Goal: Transaction & Acquisition: Purchase product/service

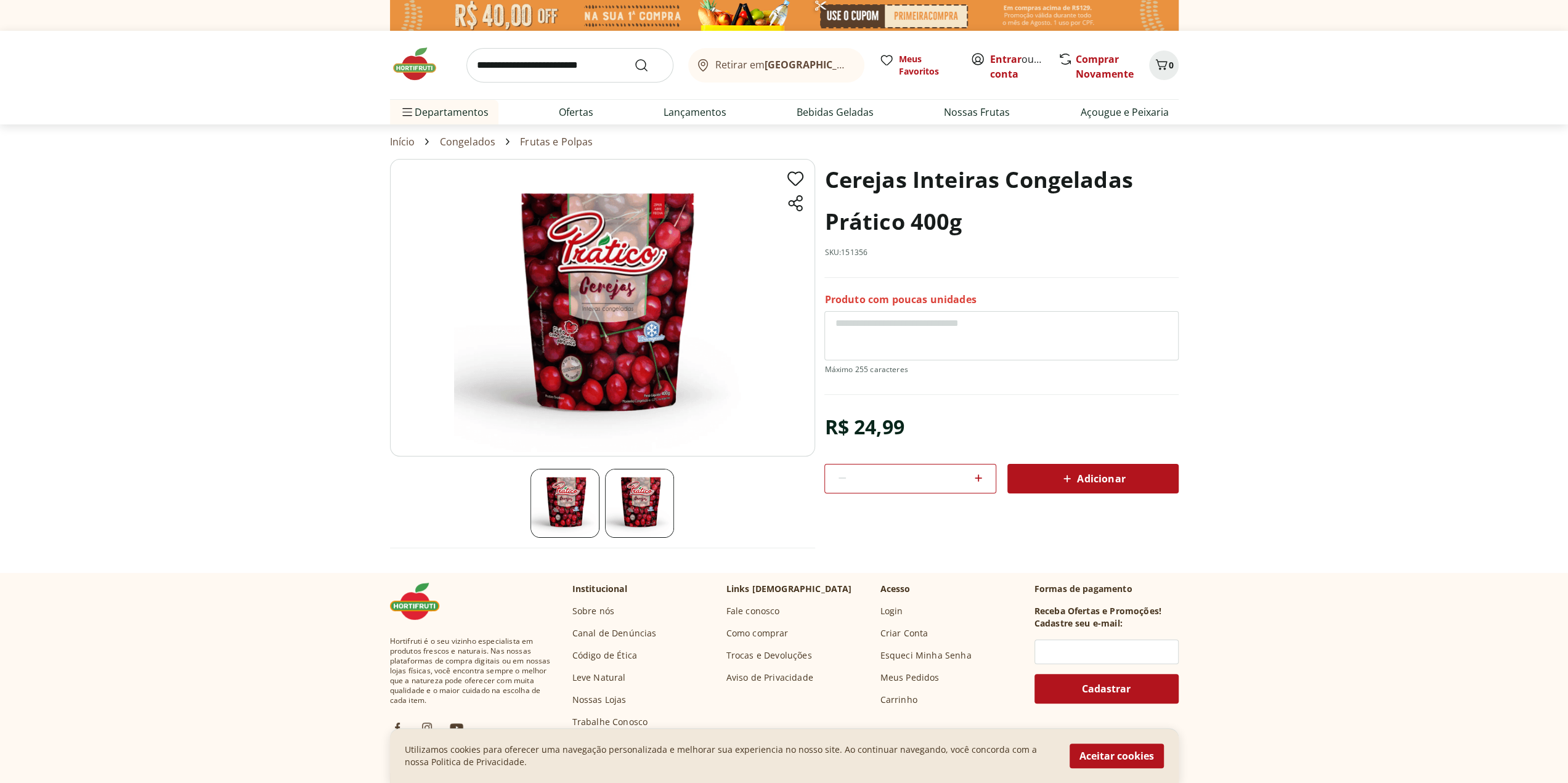
click at [1153, 756] on button "Aceitar cookies" at bounding box center [1117, 756] width 94 height 25
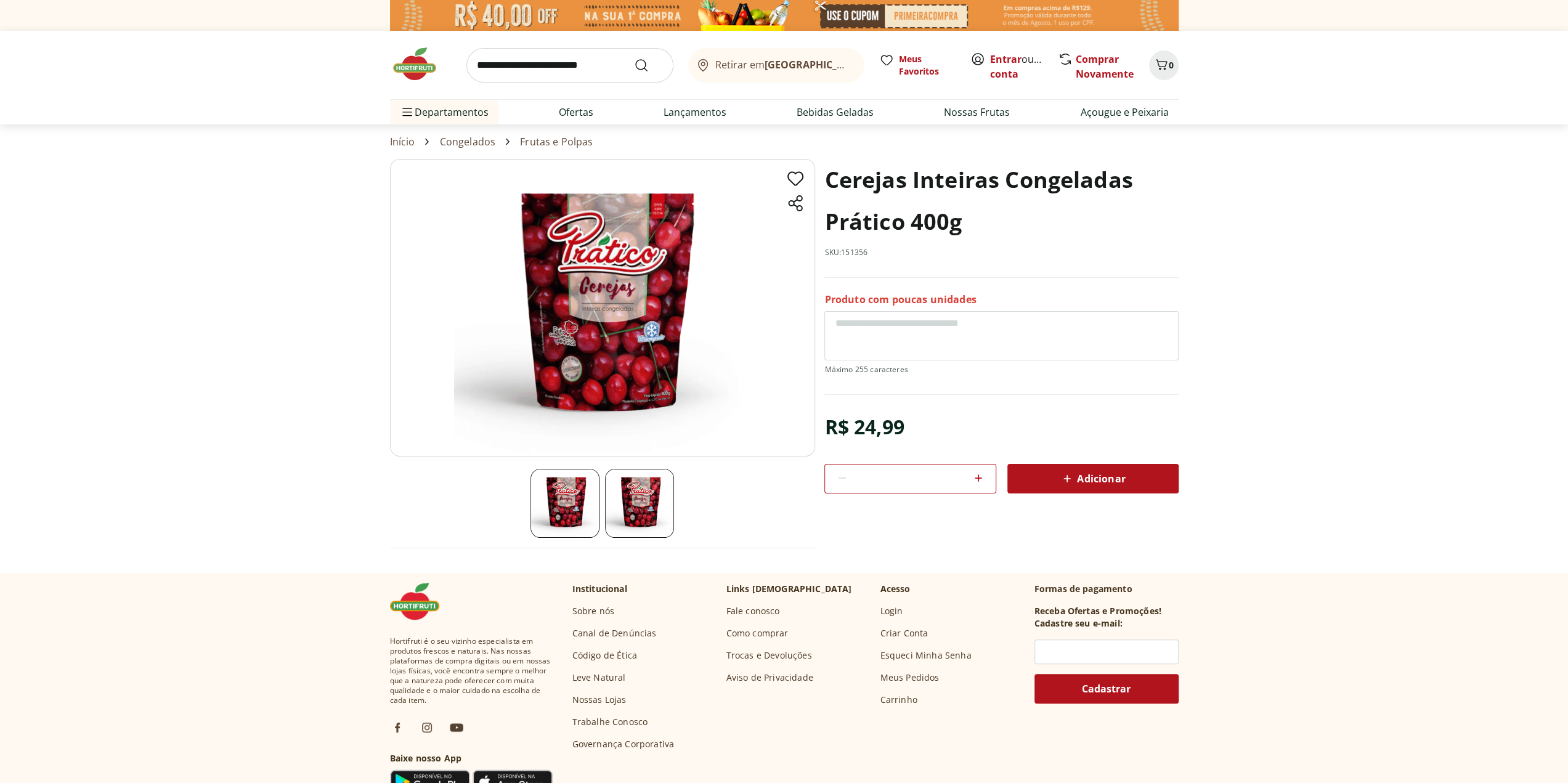
click at [808, 66] on b "[GEOGRAPHIC_DATA]/[GEOGRAPHIC_DATA]" at bounding box center [868, 65] width 207 height 14
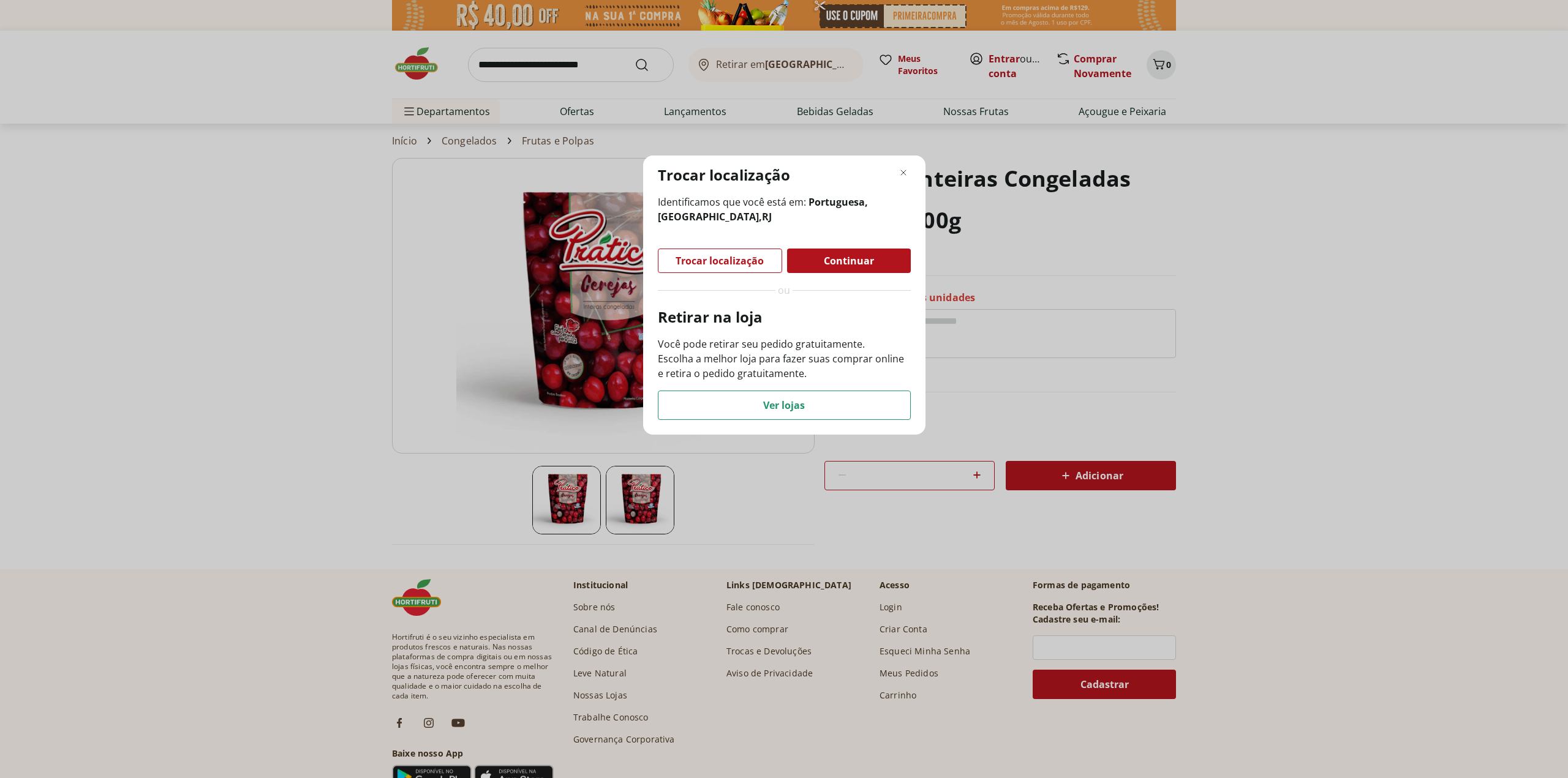
click at [882, 264] on div "Continuar" at bounding box center [849, 261] width 123 height 25
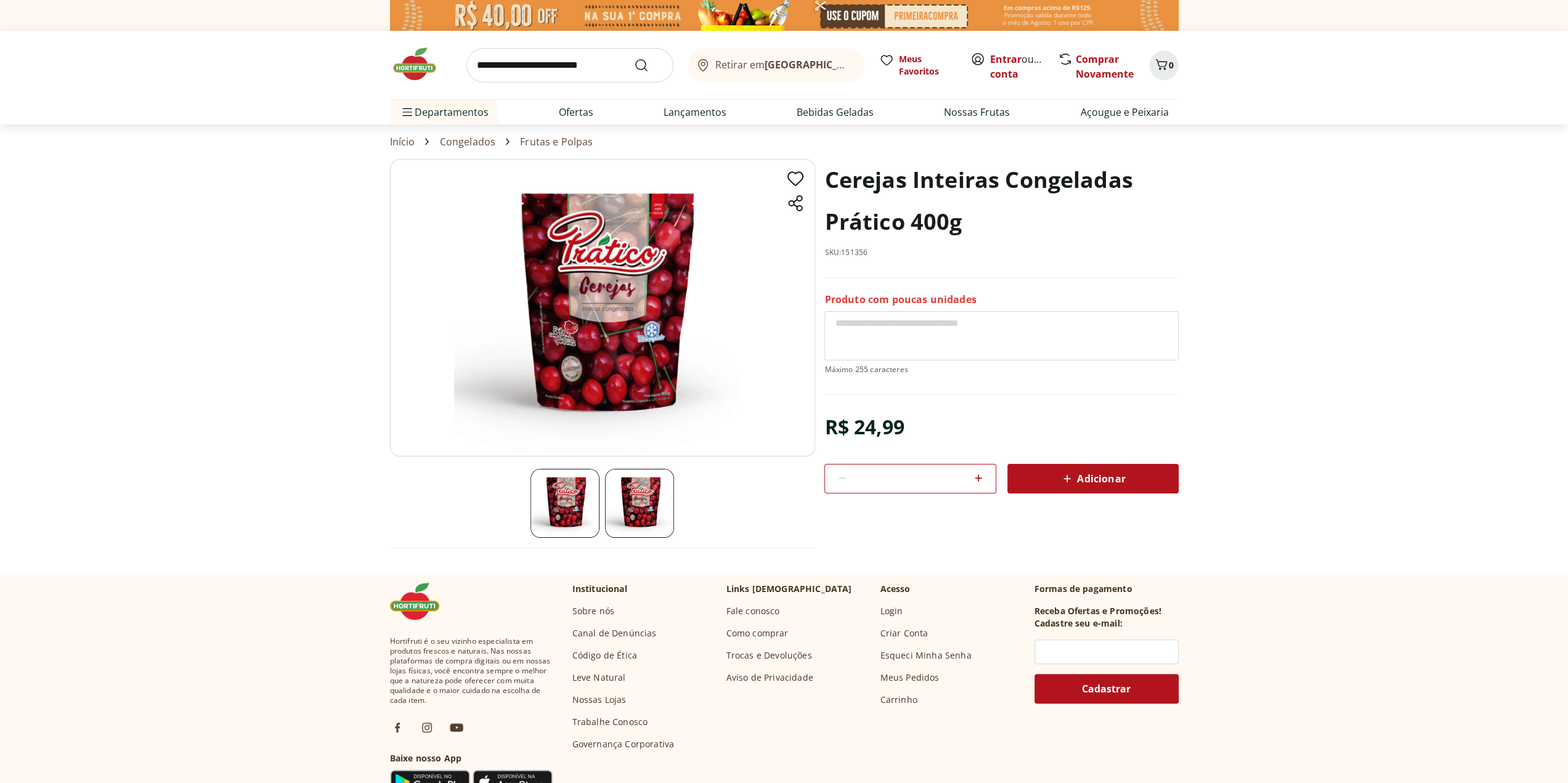
click at [1099, 477] on span "Adicionar" at bounding box center [1092, 479] width 65 height 15
click at [1164, 65] on icon "Carrinho" at bounding box center [1162, 65] width 15 height 15
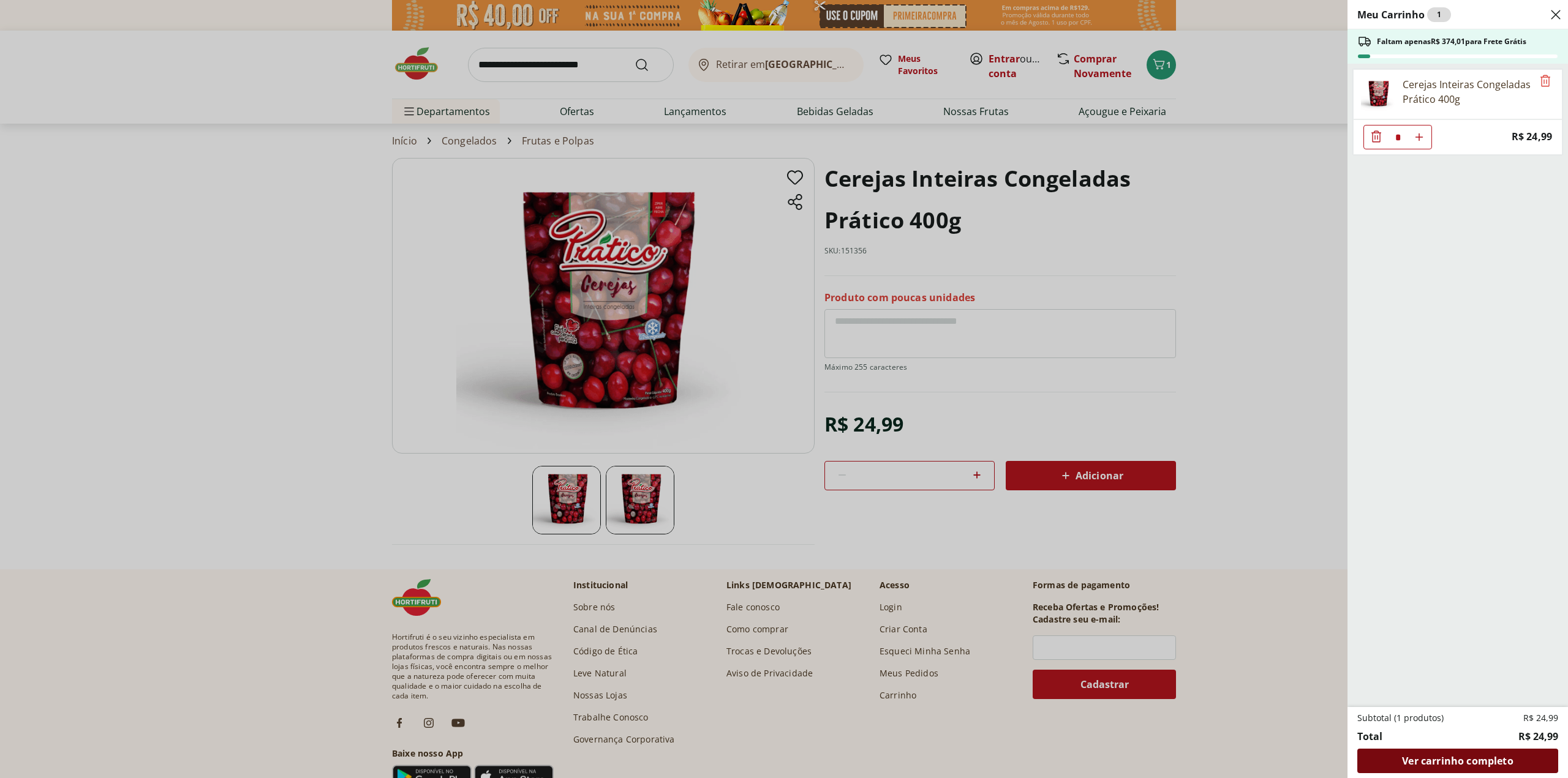
click at [1403, 762] on span "Ver carrinho completo" at bounding box center [1457, 761] width 111 height 10
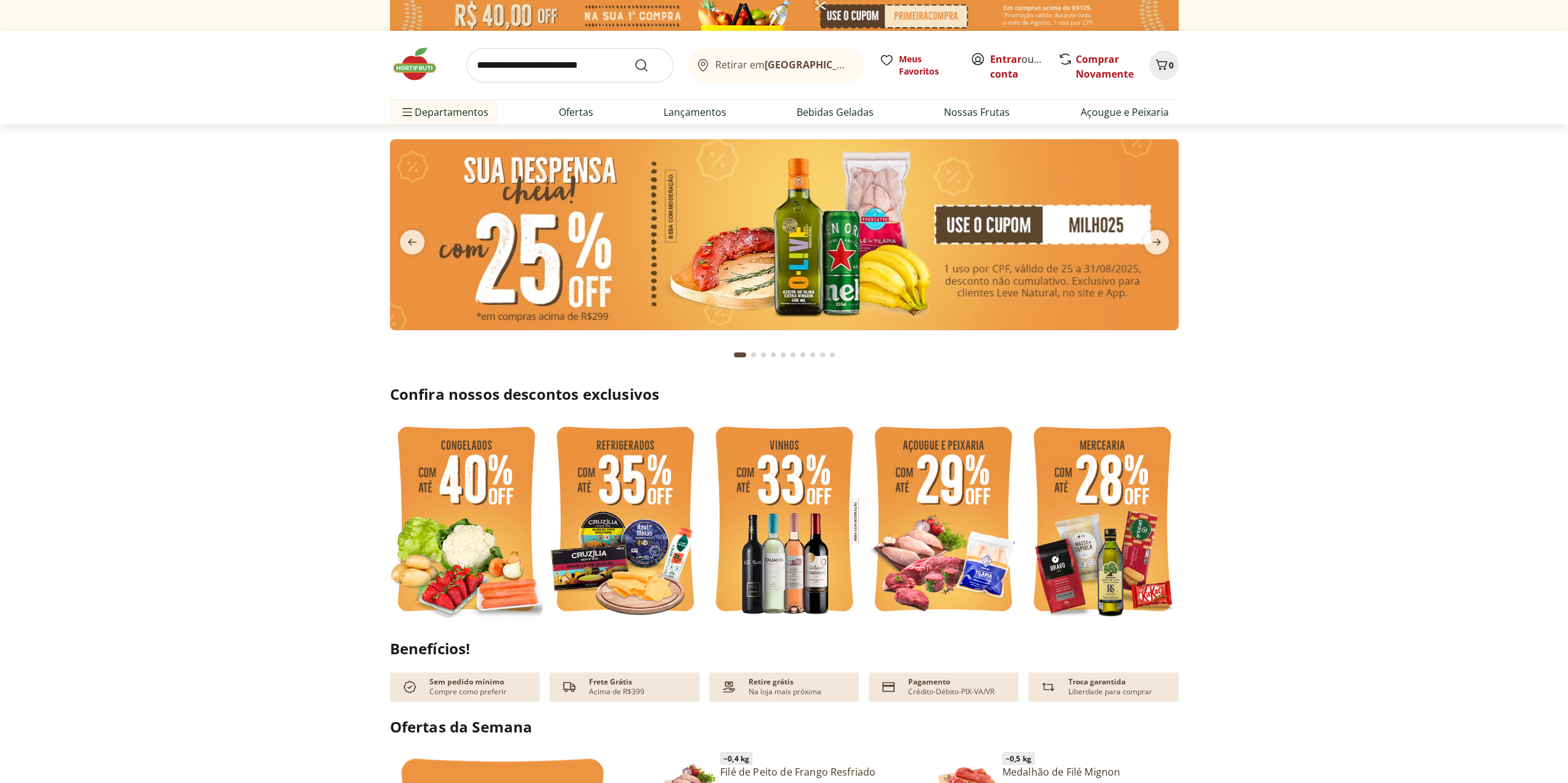
click at [461, 524] on img at bounding box center [466, 521] width 153 height 204
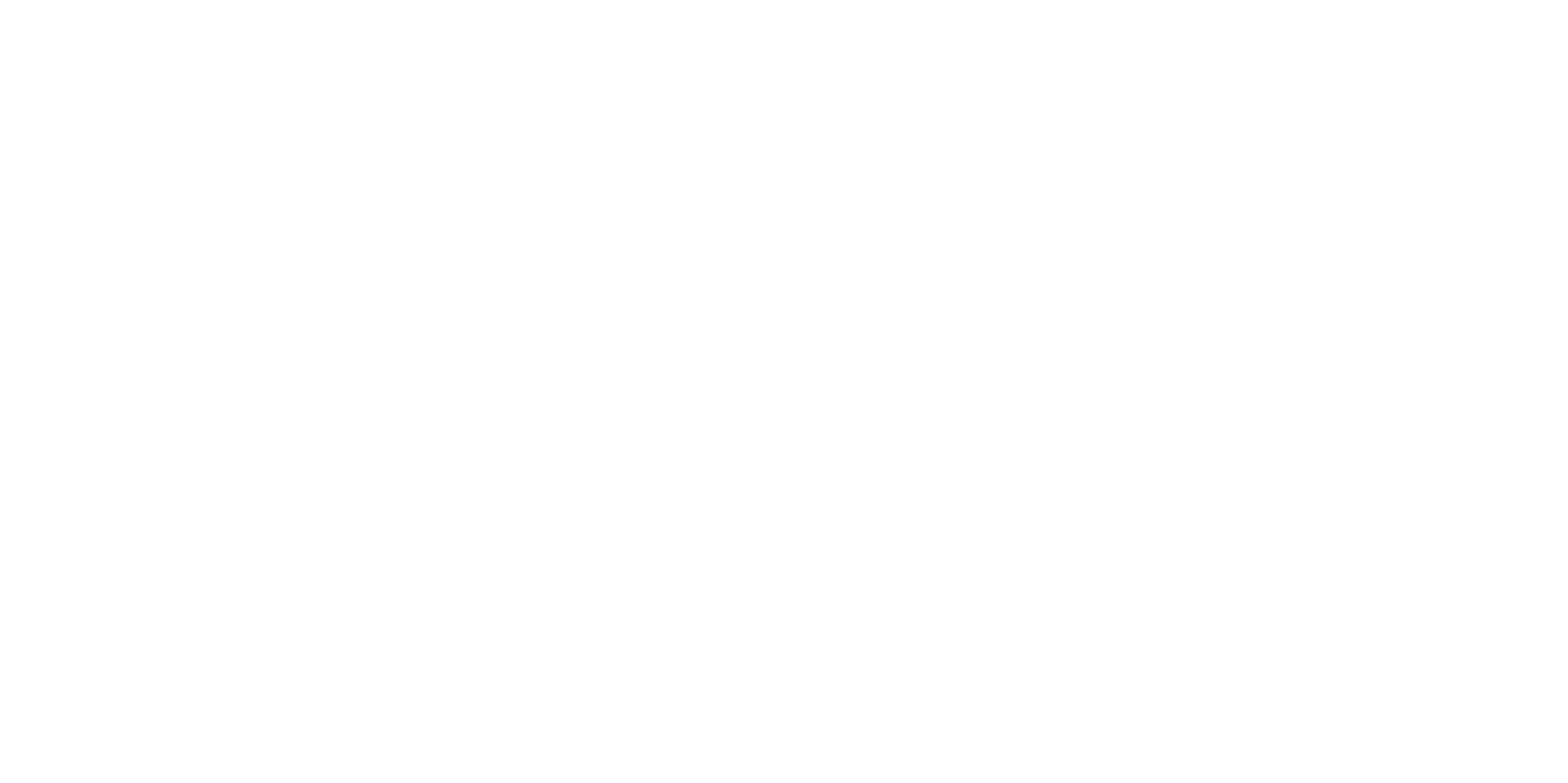
select select "**********"
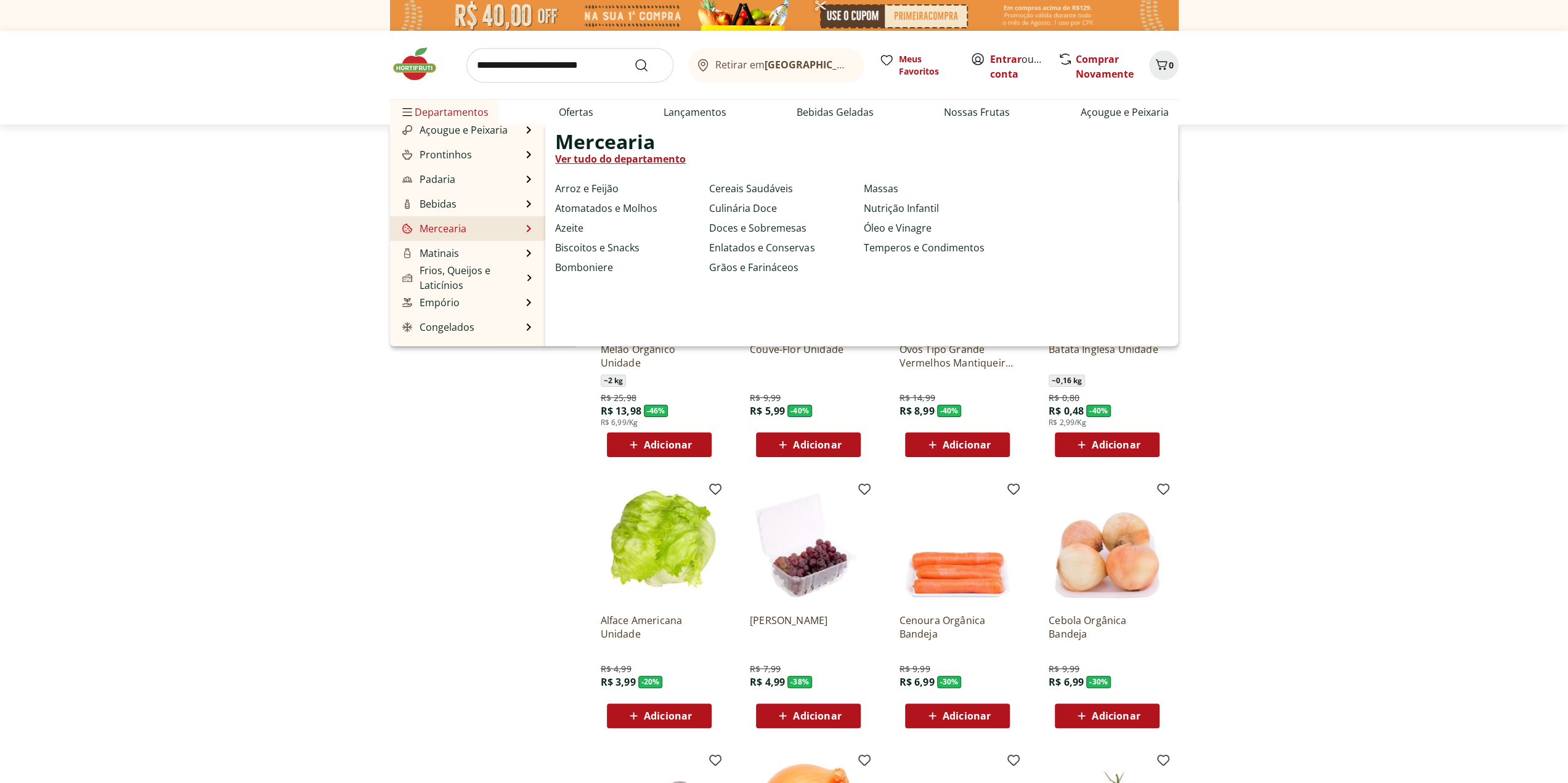
scroll to position [123, 0]
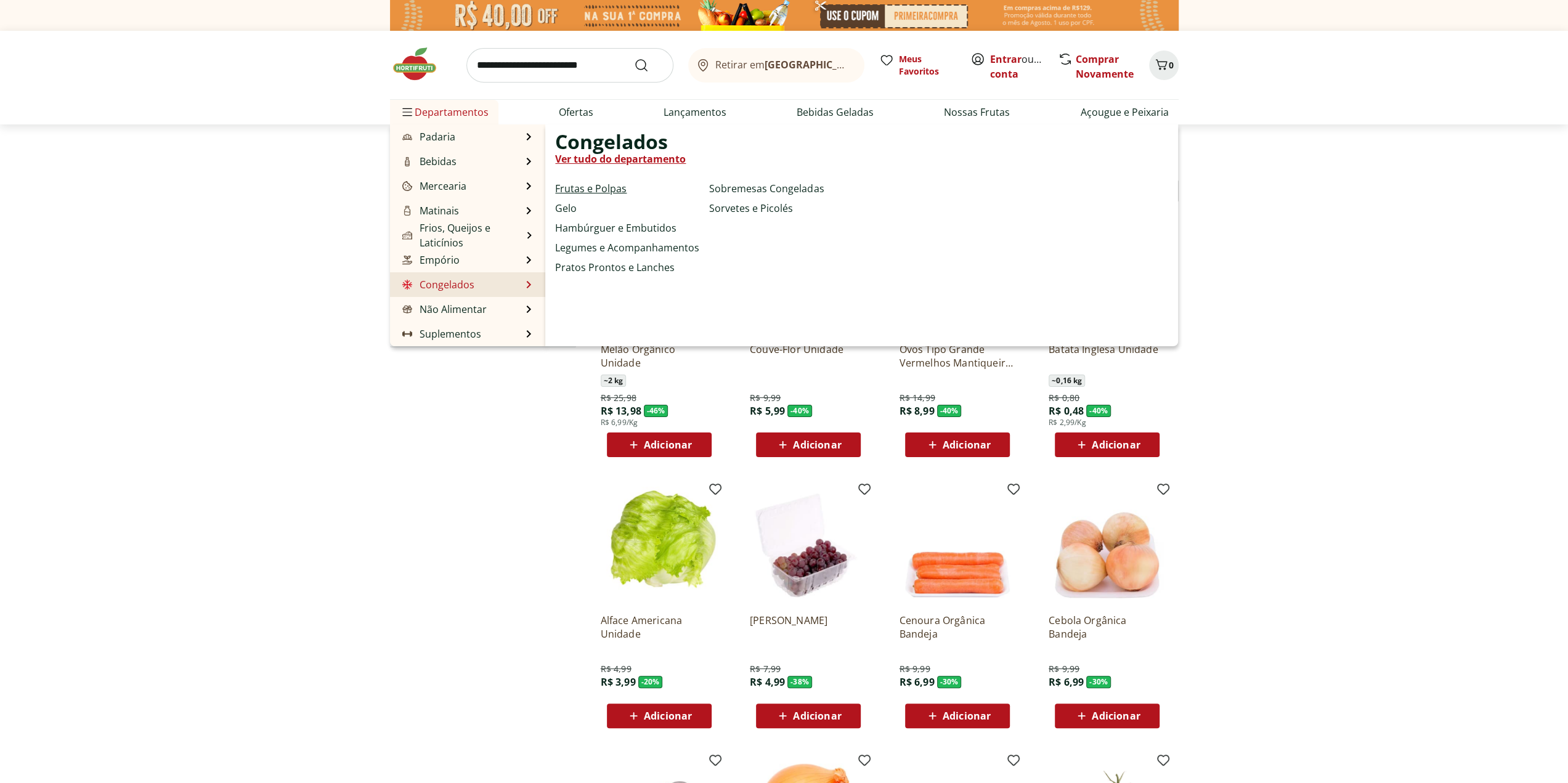
click at [592, 191] on link "Frutas e Polpas" at bounding box center [591, 189] width 71 height 15
select select "**********"
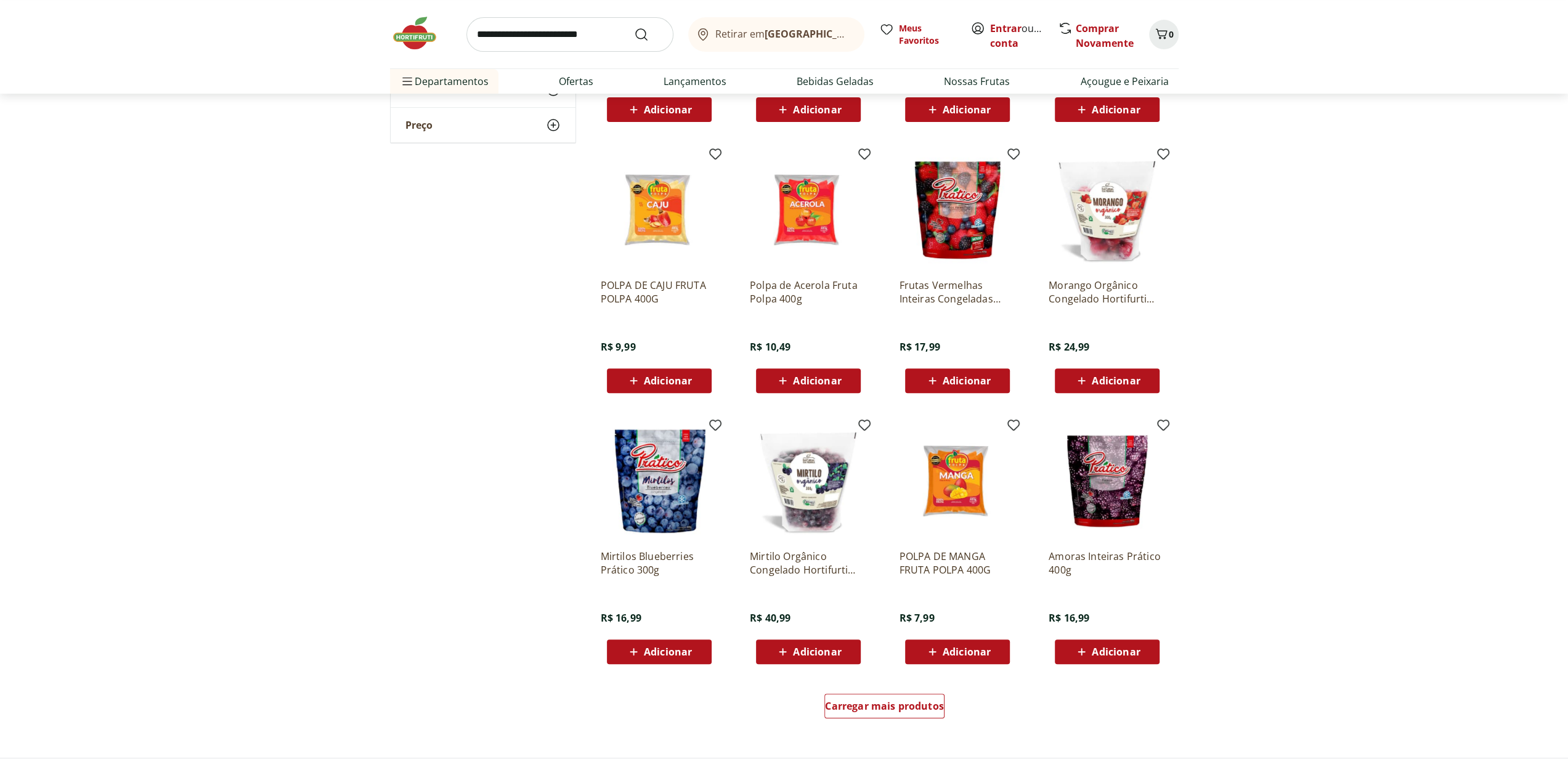
scroll to position [369, 0]
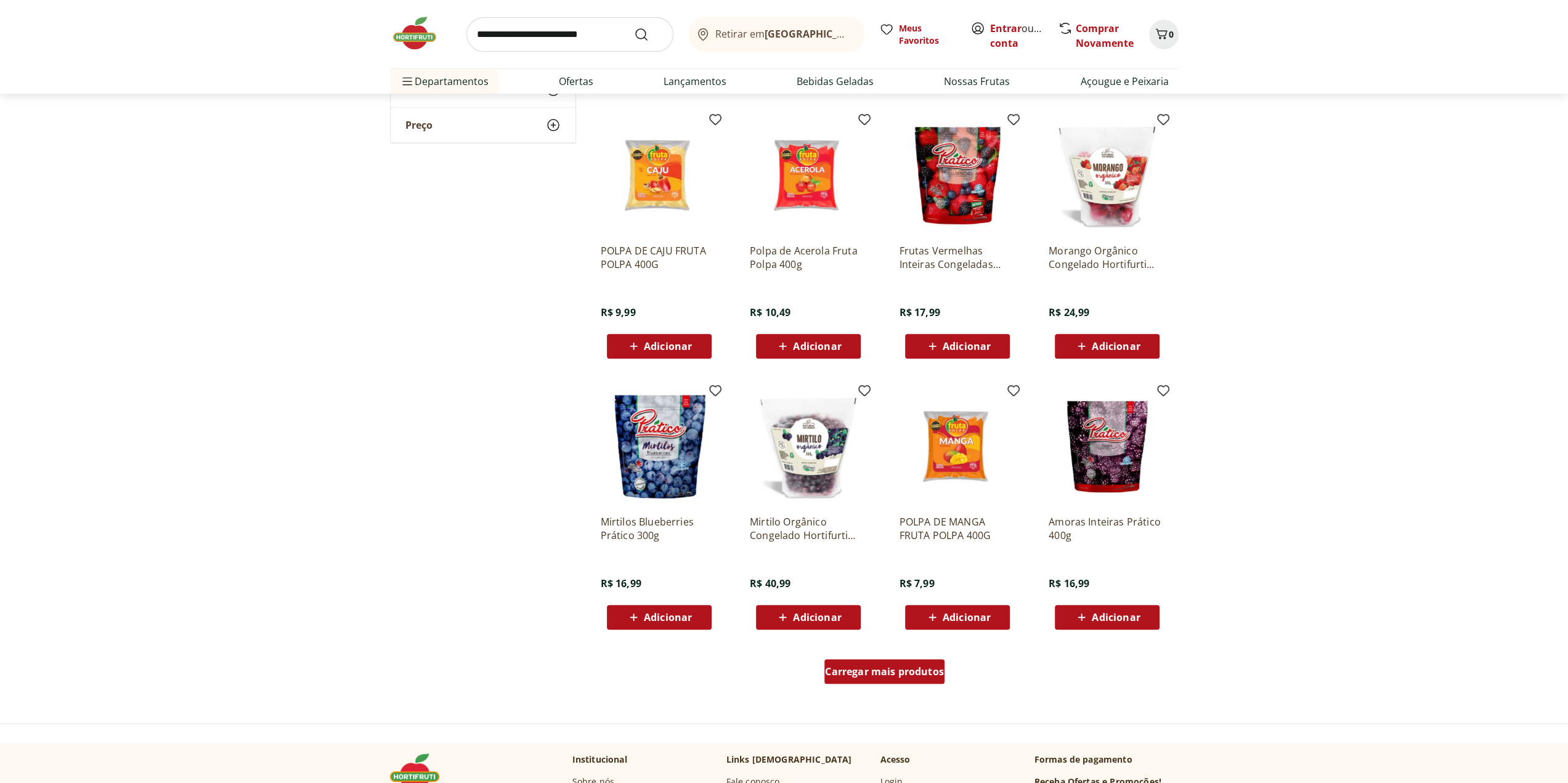
click at [916, 669] on span "Carregar mais produtos" at bounding box center [885, 672] width 119 height 10
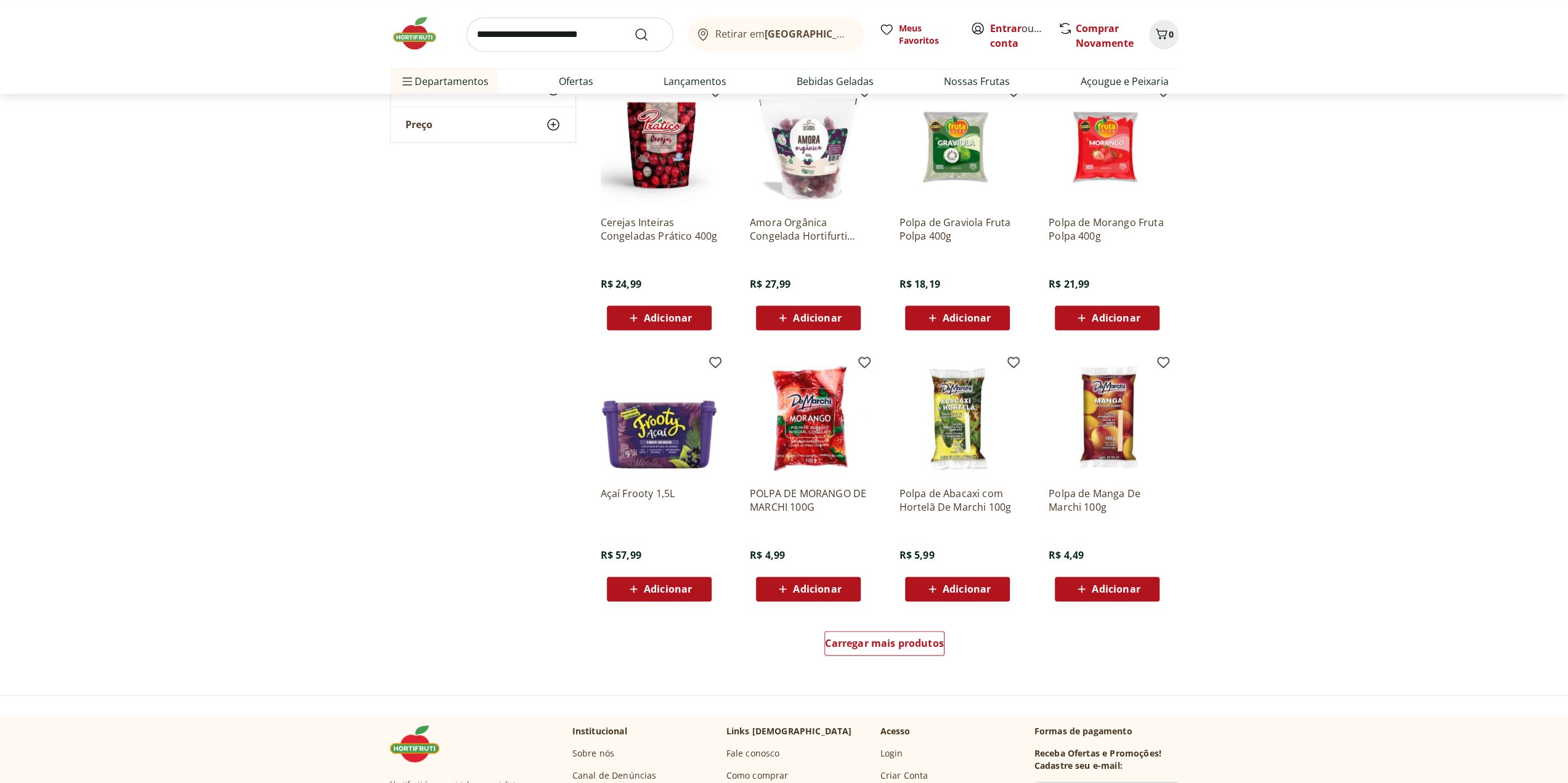
scroll to position [1233, 0]
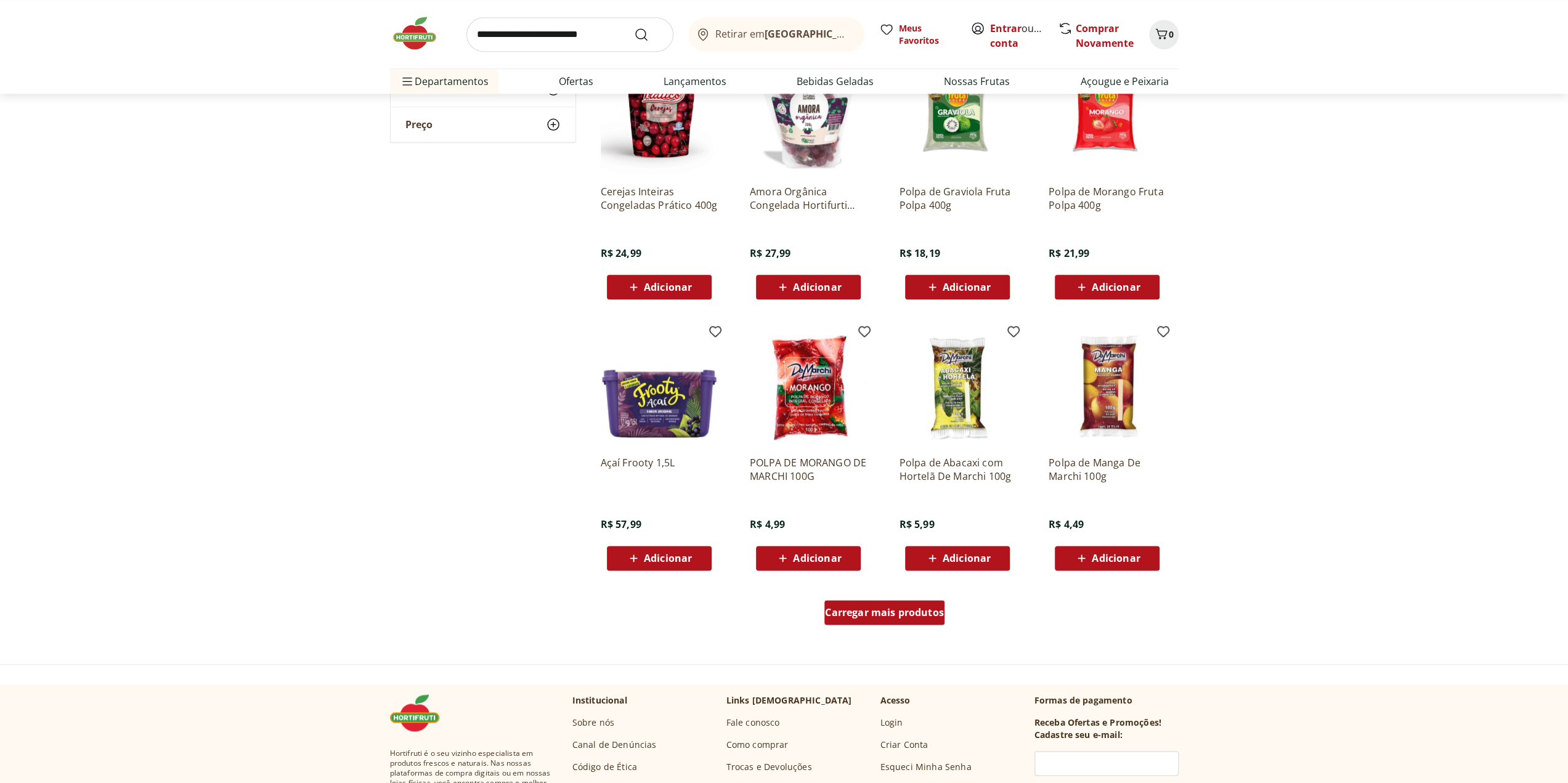
click at [898, 614] on span "Carregar mais produtos" at bounding box center [885, 612] width 119 height 10
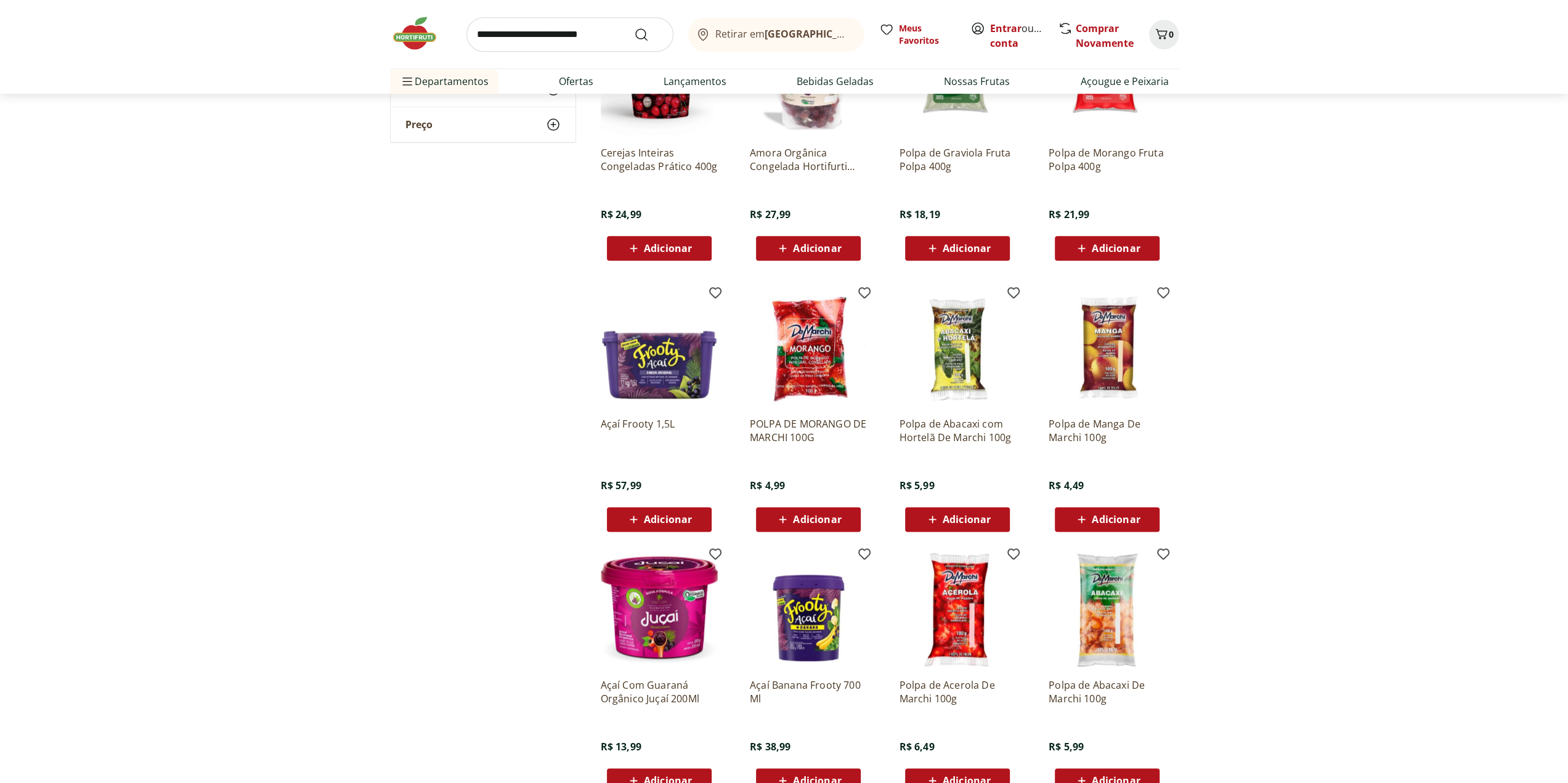
scroll to position [974, 0]
